Goal: Task Accomplishment & Management: Manage account settings

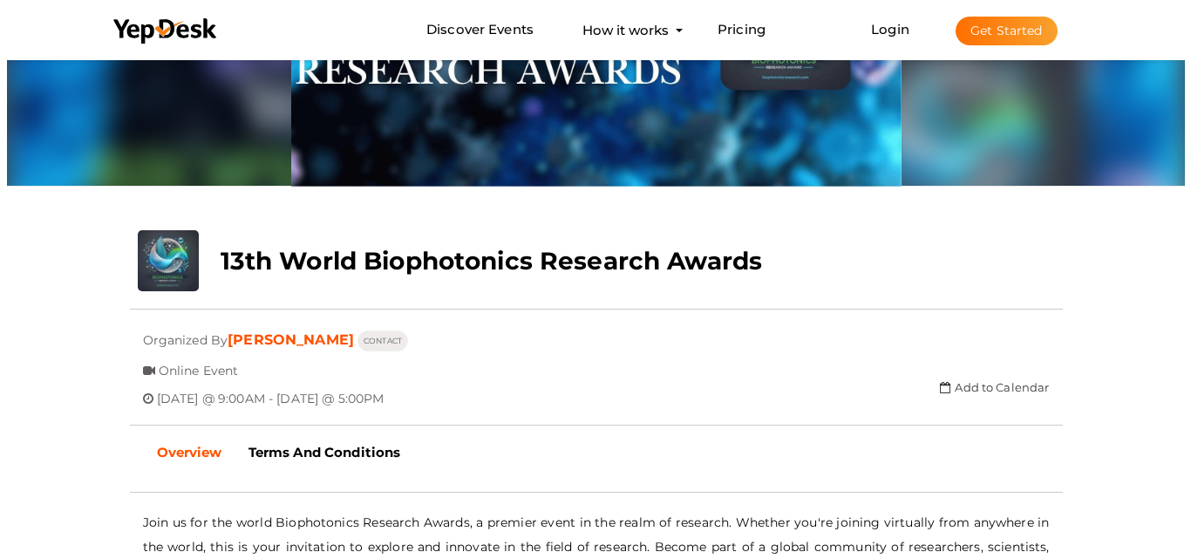
scroll to position [87, 0]
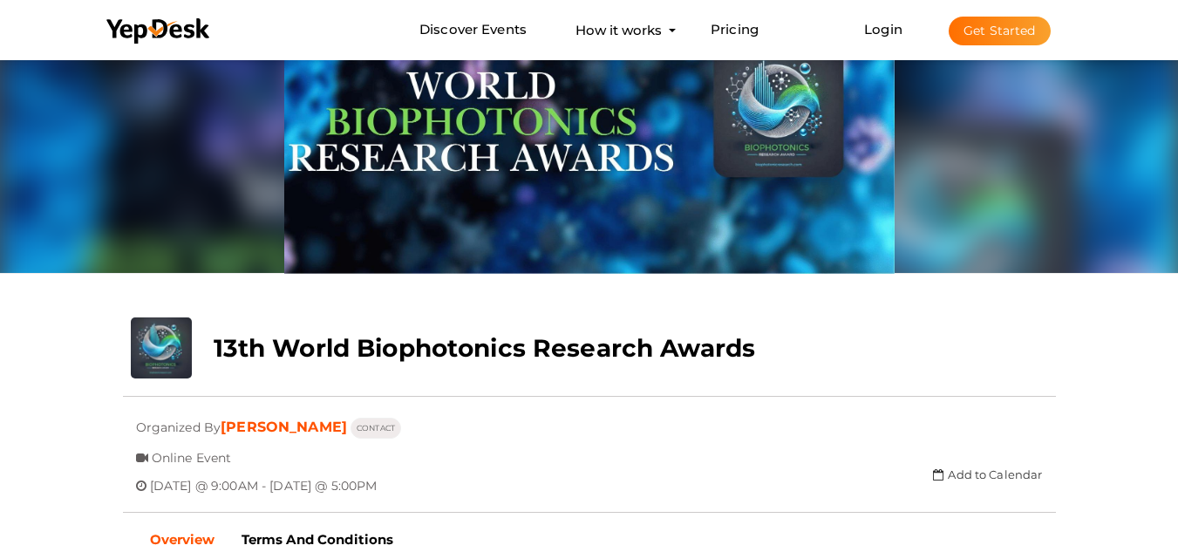
click at [897, 38] on li "Login Get Started Branded mobile event apps YepDesk Meet Powerful Registration …" at bounding box center [957, 30] width 256 height 58
click at [873, 25] on link "Login" at bounding box center [883, 29] width 38 height 17
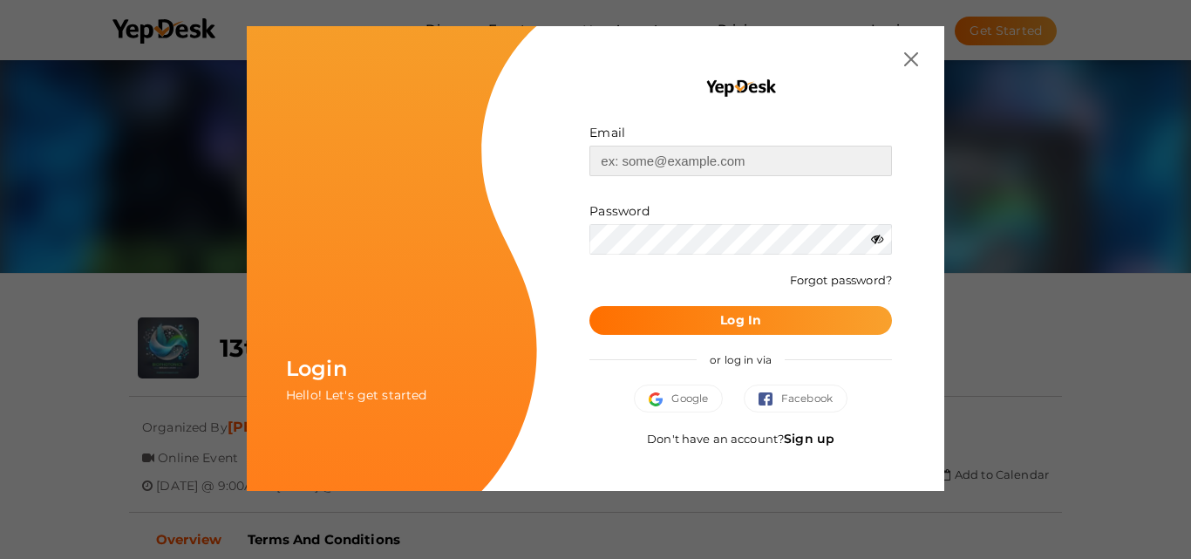
type input "[EMAIL_ADDRESS][DOMAIN_NAME]"
click at [694, 317] on button "Log In" at bounding box center [741, 320] width 303 height 29
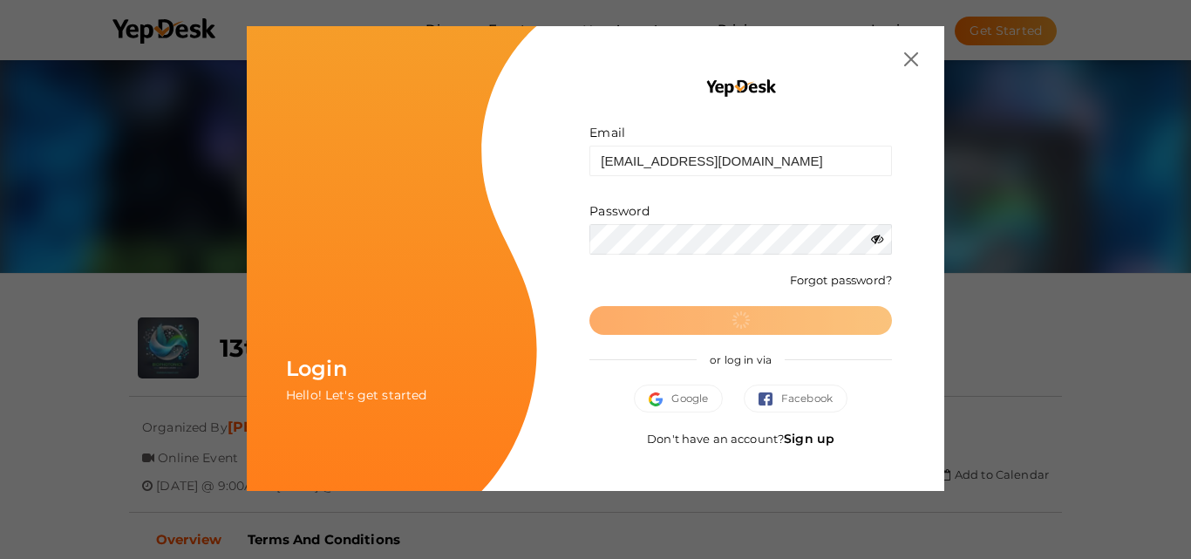
scroll to position [0, 0]
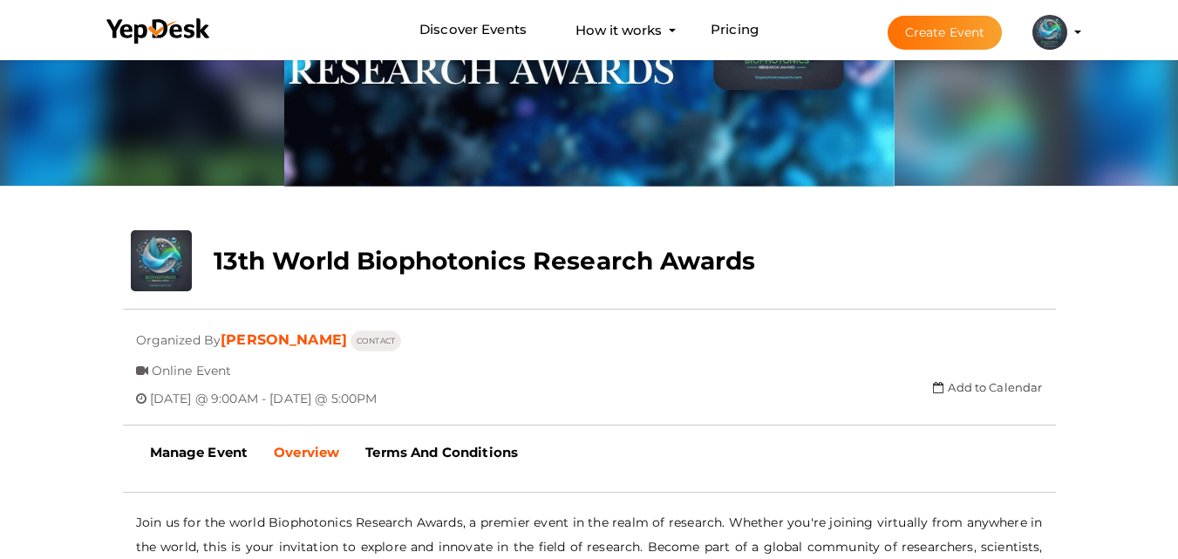
scroll to position [87, 0]
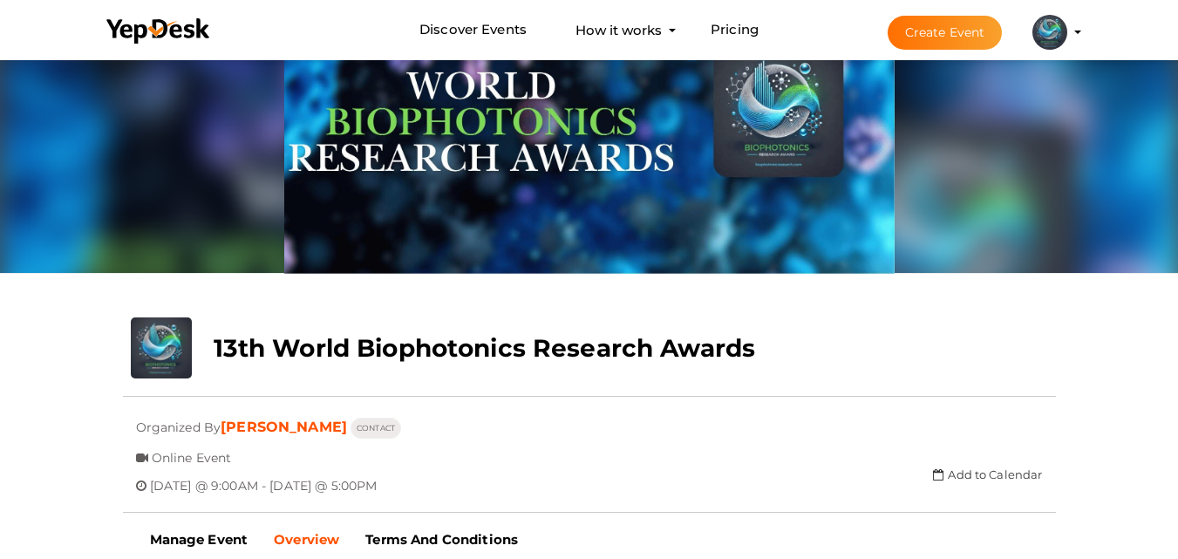
click at [1085, 30] on li "Create Event arthur morgan professorr321@gmail.com Personal Profile My Events A…" at bounding box center [969, 32] width 233 height 63
click at [1067, 33] on profile-pic at bounding box center [1050, 30] width 35 height 13
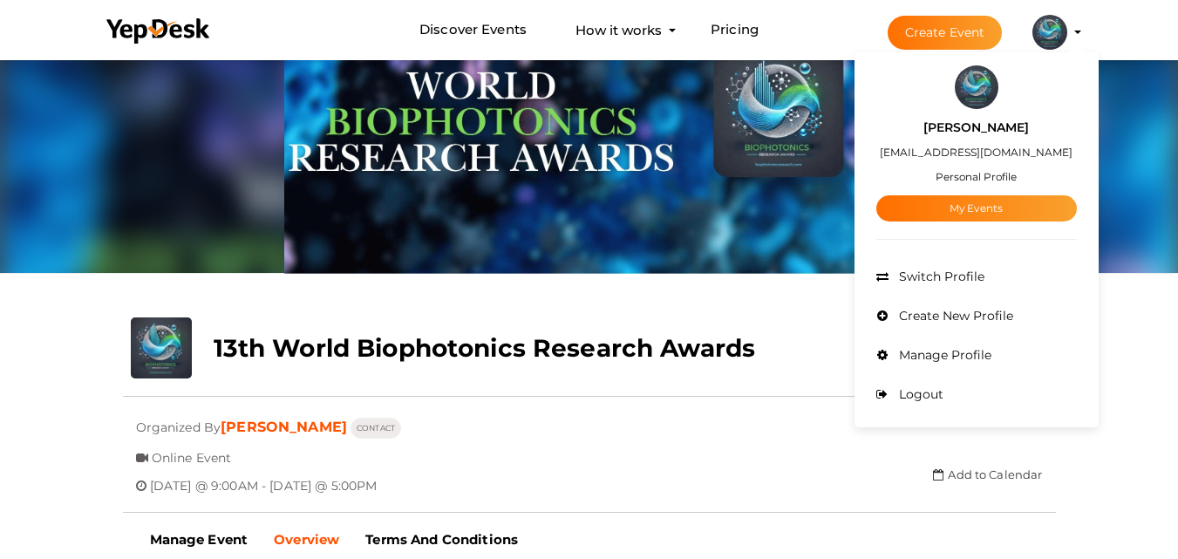
drag, startPoint x: 961, startPoint y: 32, endPoint x: 610, endPoint y: 289, distance: 435.0
click at [610, 289] on div "Update Cover Image Upload New" at bounding box center [589, 143] width 959 height 349
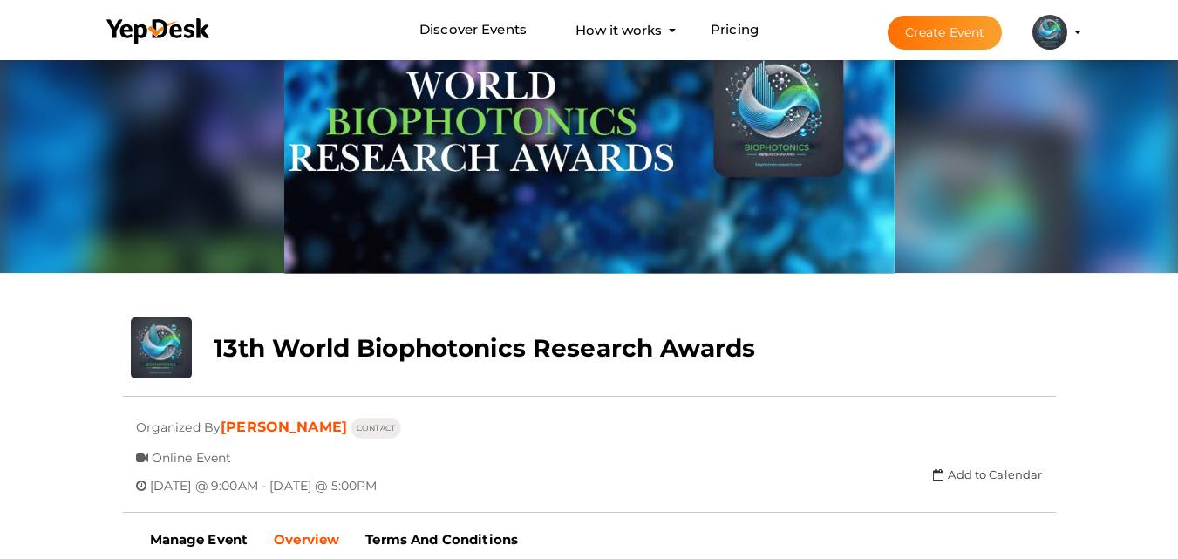
scroll to position [0, 0]
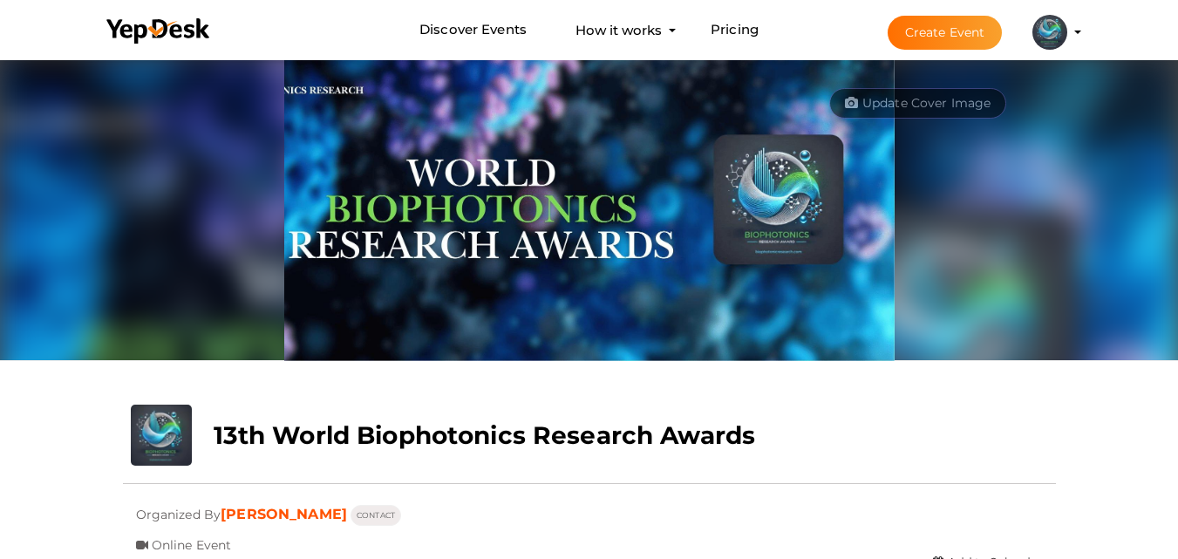
click at [799, 24] on li "Discover Events How it works Powerful Registration / Ticketing Start selling yo…" at bounding box center [589, 30] width 992 height 58
click at [1036, 30] on img at bounding box center [1050, 32] width 35 height 35
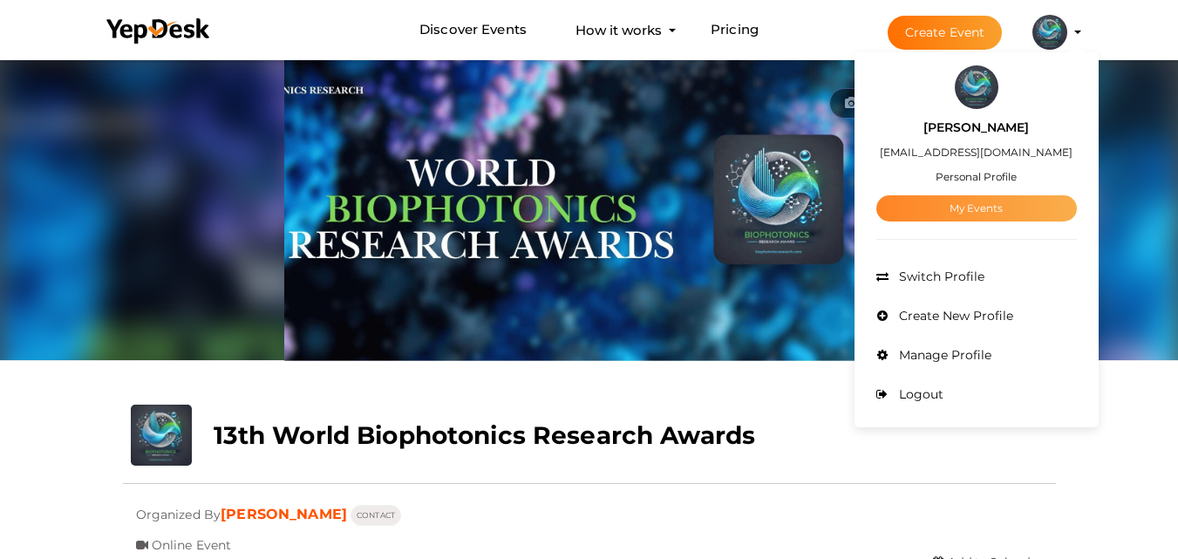
click at [980, 215] on link "My Events" at bounding box center [976, 208] width 201 height 26
